Goal: Transaction & Acquisition: Subscribe to service/newsletter

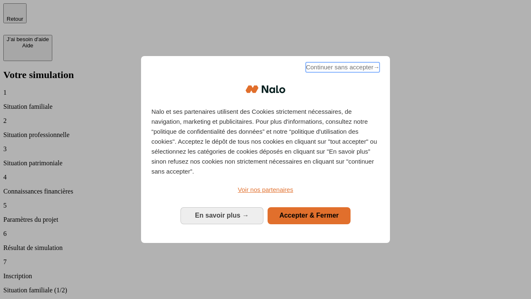
click at [342, 68] on span "Continuer sans accepter →" at bounding box center [343, 67] width 74 height 10
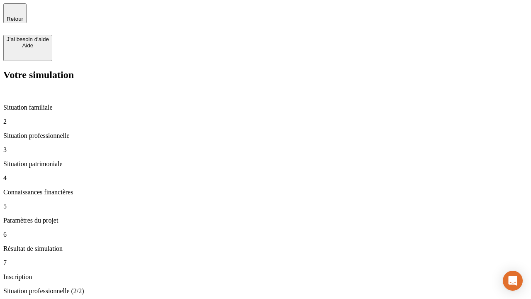
type input "30 000"
type input "40 000"
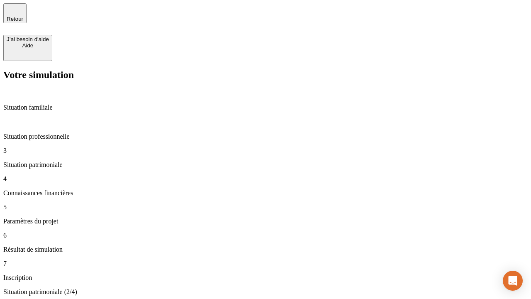
type input "1 100"
type input "20"
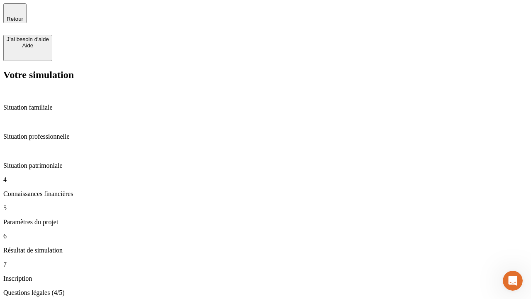
type input "40"
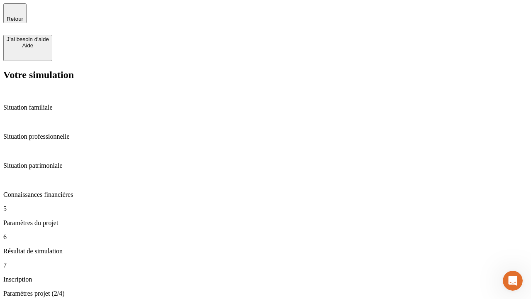
type input "50 000"
type input "640"
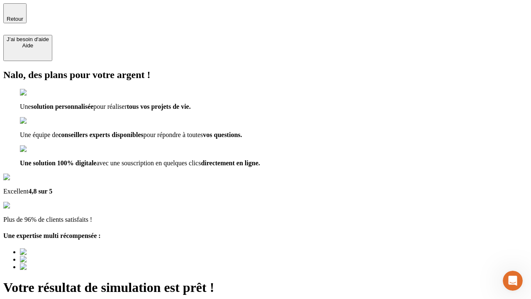
type input "[EMAIL_ADDRESS][DOMAIN_NAME]"
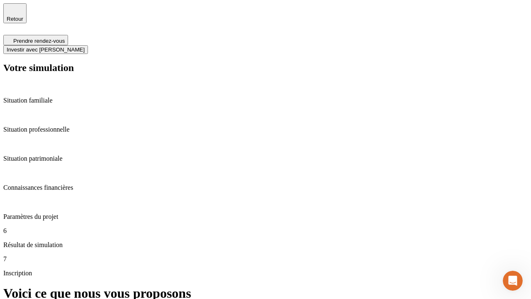
click at [85, 46] on span "Investir avec [PERSON_NAME]" at bounding box center [46, 49] width 78 height 6
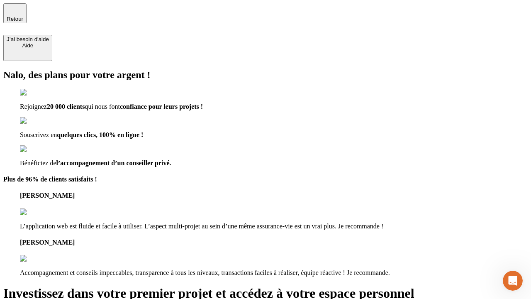
type input "[PERSON_NAME][EMAIL_ADDRESS][DOMAIN_NAME]"
